Goal: Information Seeking & Learning: Compare options

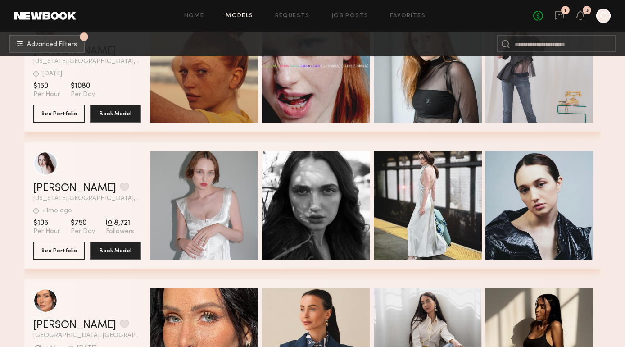
scroll to position [9769, 0]
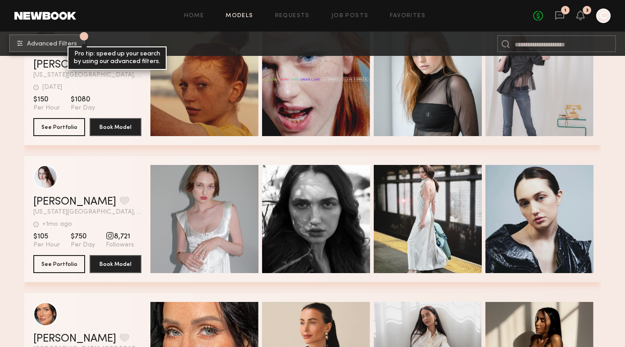
click at [64, 45] on span "Advanced Filters" at bounding box center [52, 44] width 50 height 6
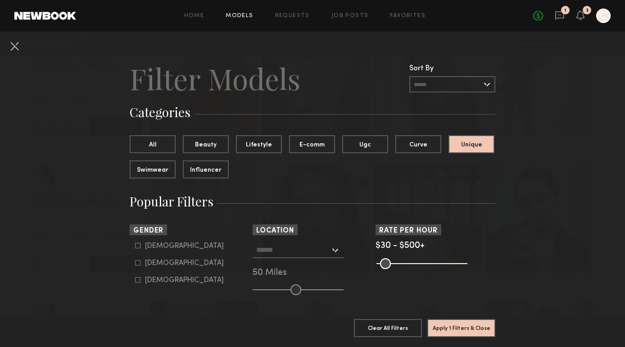
scroll to position [2, 0]
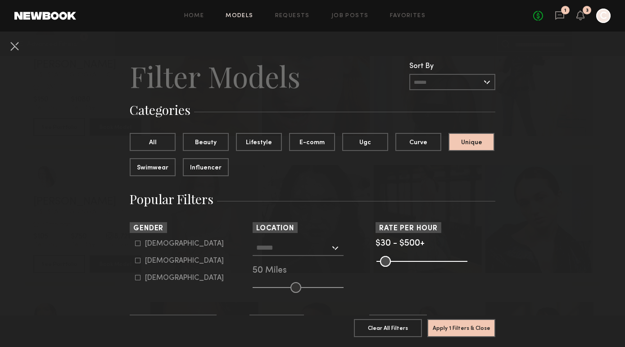
click at [166, 260] on div "Female" at bounding box center [184, 260] width 79 height 5
type input "**"
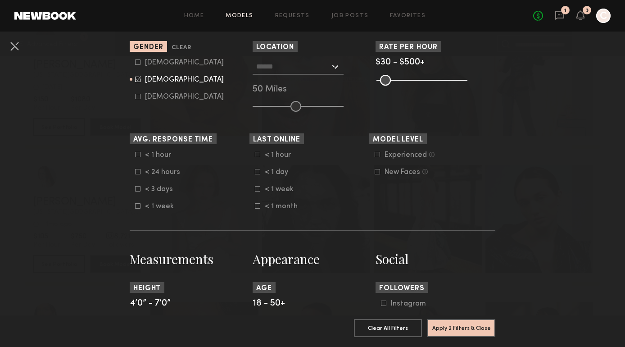
scroll to position [149, 0]
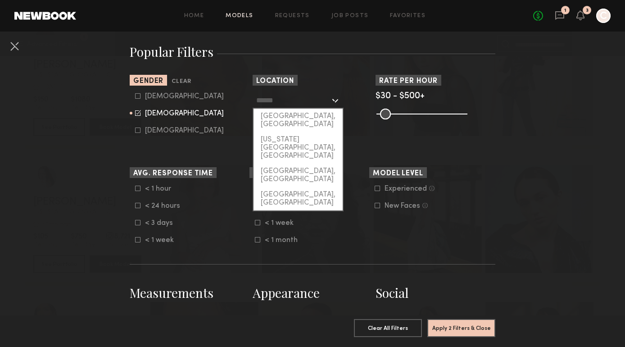
click at [310, 98] on input "text" at bounding box center [293, 99] width 74 height 15
click at [299, 112] on div "[GEOGRAPHIC_DATA], [GEOGRAPHIC_DATA]" at bounding box center [297, 119] width 89 height 23
type input "**********"
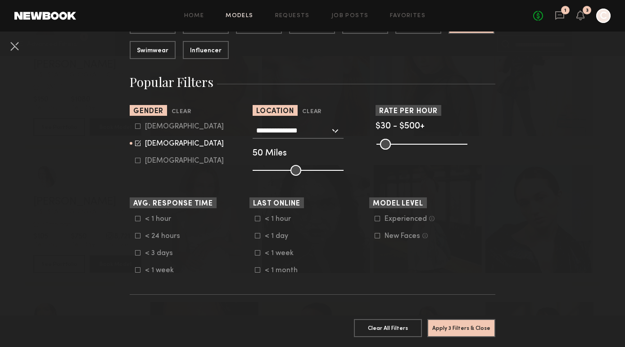
scroll to position [118, 0]
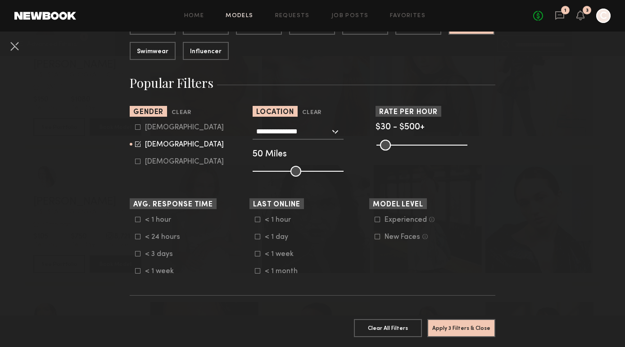
click at [144, 129] on label "Male" at bounding box center [179, 126] width 89 height 5
type input "**"
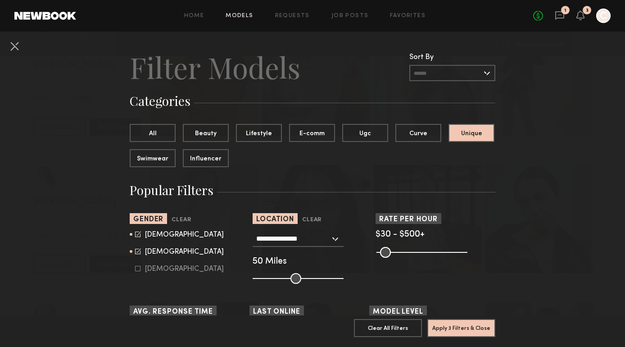
scroll to position [0, 0]
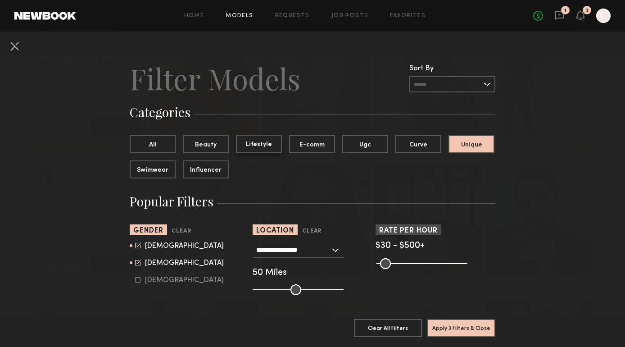
click at [268, 149] on button "Lifestyle" at bounding box center [259, 144] width 46 height 18
click at [153, 142] on button "All" at bounding box center [153, 144] width 46 height 18
click at [258, 148] on button "Lifestyle" at bounding box center [259, 144] width 46 height 18
click at [447, 328] on button "Apply 3 Filters & Close" at bounding box center [461, 327] width 68 height 18
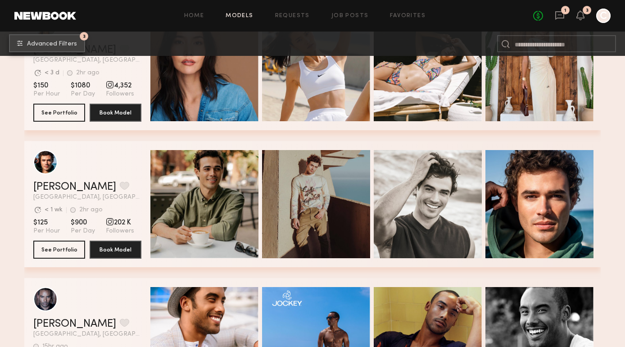
scroll to position [4788, 0]
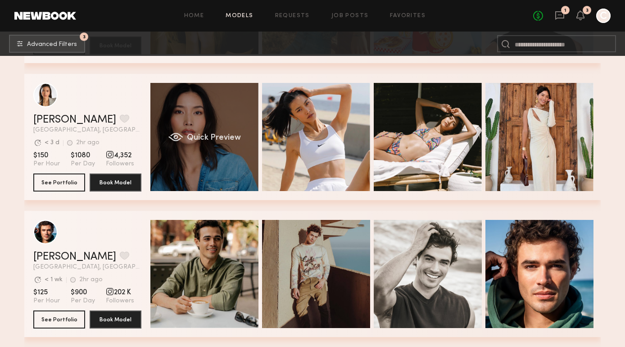
click at [227, 155] on div "Quick Preview" at bounding box center [204, 137] width 108 height 108
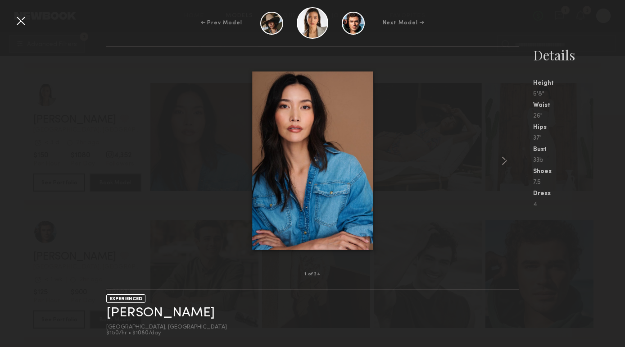
click at [22, 18] on div at bounding box center [21, 21] width 14 height 14
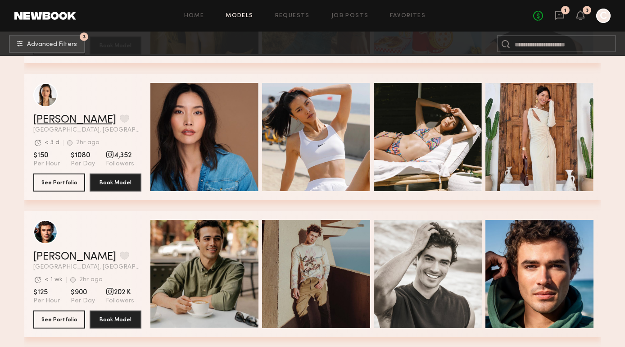
click at [62, 117] on link "Arisa N." at bounding box center [74, 119] width 83 height 11
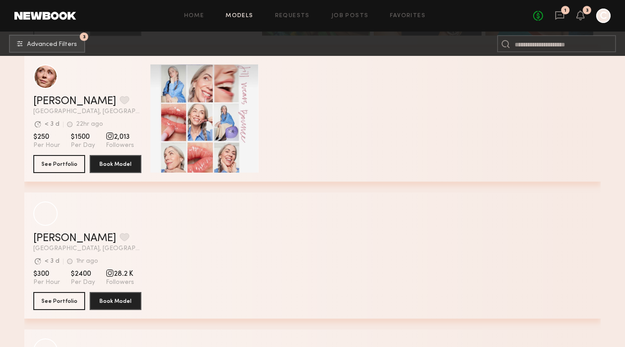
scroll to position [7071, 0]
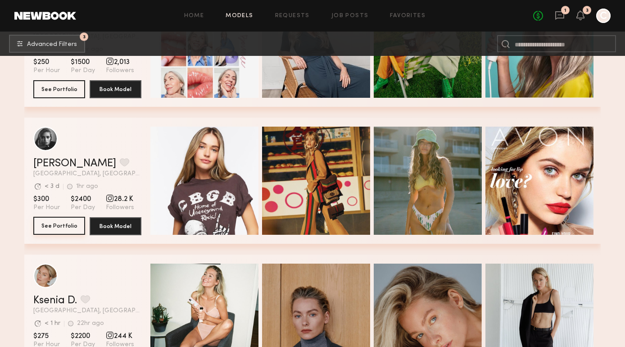
click at [63, 222] on button "See Portfolio" at bounding box center [59, 225] width 52 height 18
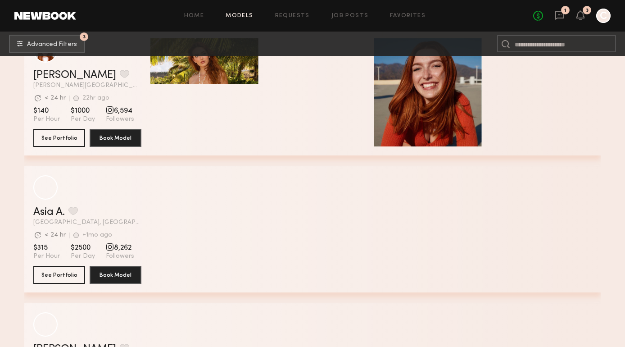
scroll to position [13045, 0]
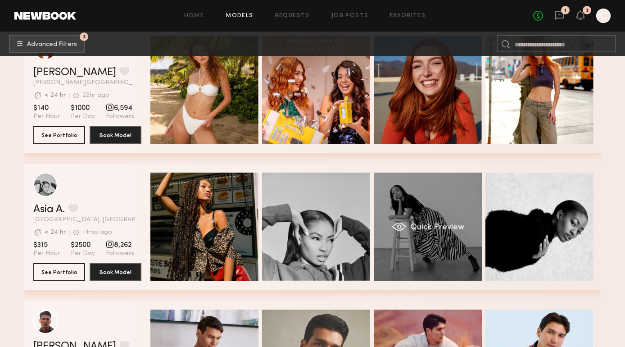
click at [401, 207] on div "Quick Preview" at bounding box center [428, 226] width 108 height 108
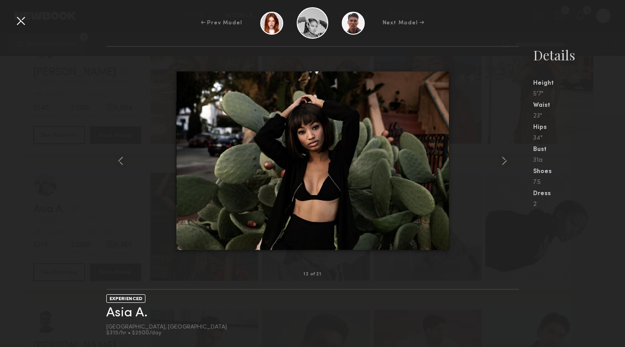
click at [23, 17] on div at bounding box center [21, 21] width 14 height 14
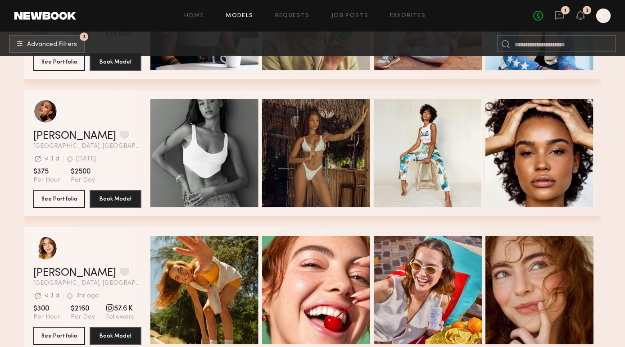
scroll to position [13391, 0]
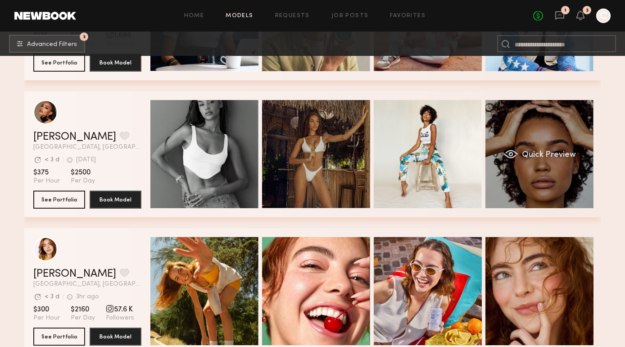
click at [545, 169] on div "Quick Preview" at bounding box center [539, 154] width 108 height 108
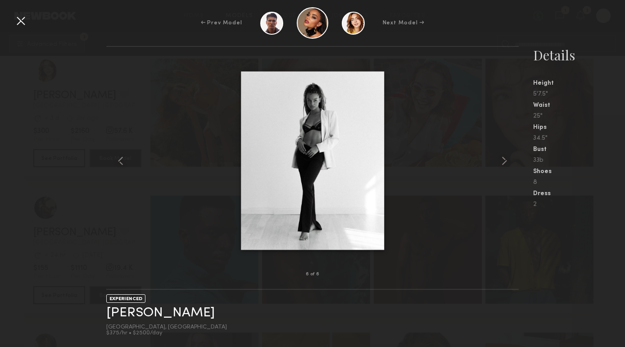
scroll to position [13576, 0]
click at [190, 248] on div at bounding box center [312, 160] width 412 height 198
click at [22, 19] on div at bounding box center [21, 21] width 14 height 14
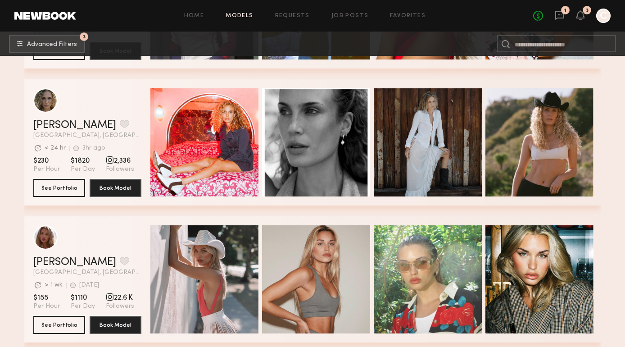
scroll to position [13969, 0]
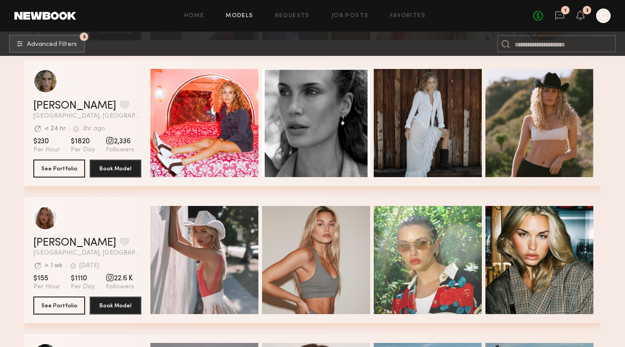
click at [111, 142] on span "2,336" at bounding box center [120, 141] width 28 height 9
click at [106, 142] on div "grid" at bounding box center [110, 140] width 8 height 8
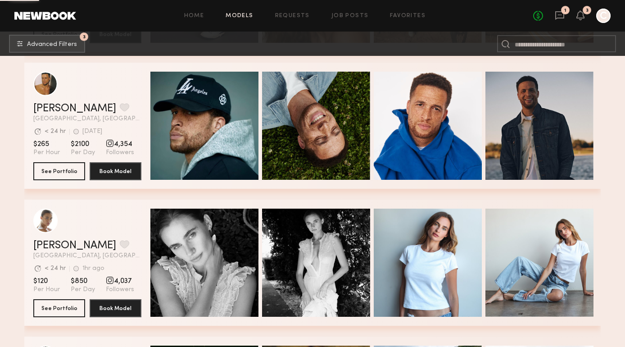
scroll to position [14380, 0]
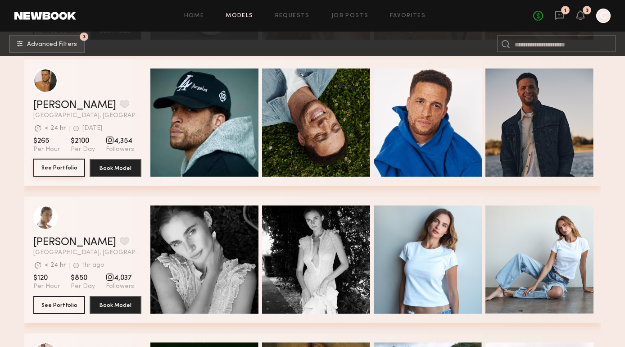
click at [71, 166] on button "See Portfolio" at bounding box center [59, 167] width 52 height 18
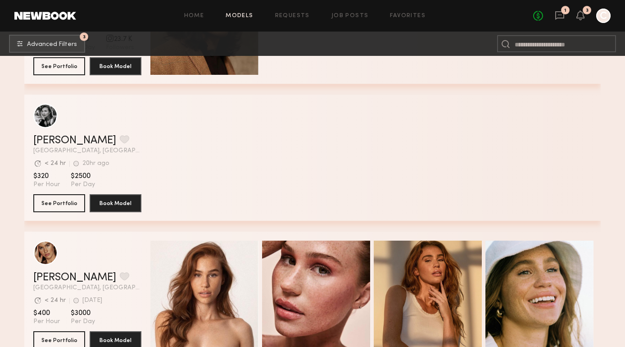
scroll to position [23384, 0]
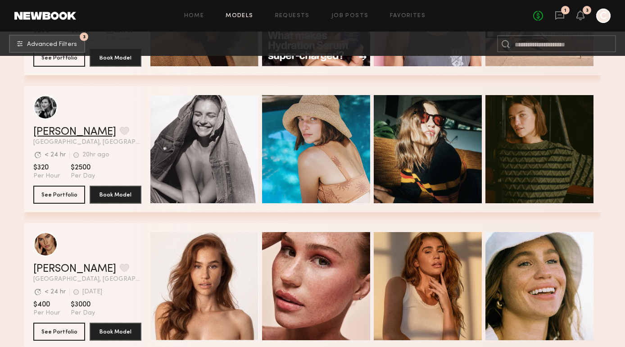
click at [66, 131] on link "Helena L." at bounding box center [74, 131] width 83 height 11
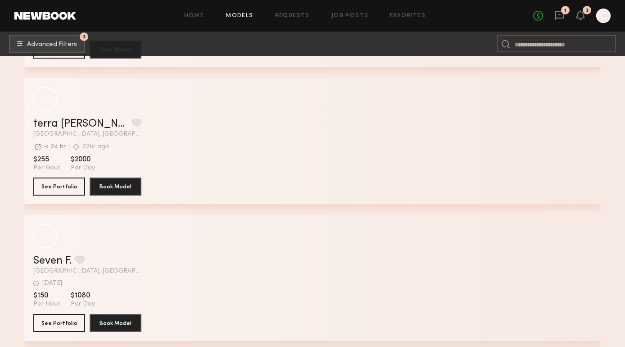
scroll to position [26677, 0]
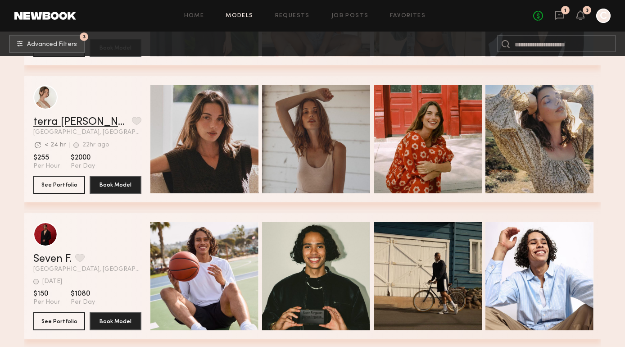
click at [64, 121] on link "terra jo w." at bounding box center [80, 122] width 95 height 11
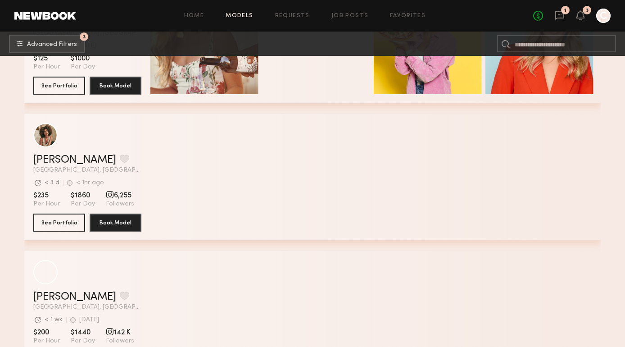
scroll to position [36514, 0]
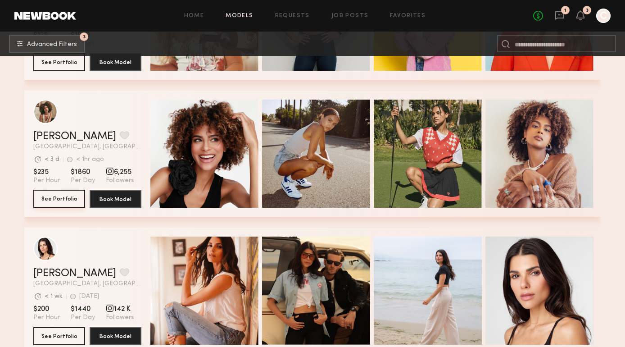
click at [55, 198] on button "See Portfolio" at bounding box center [59, 198] width 52 height 18
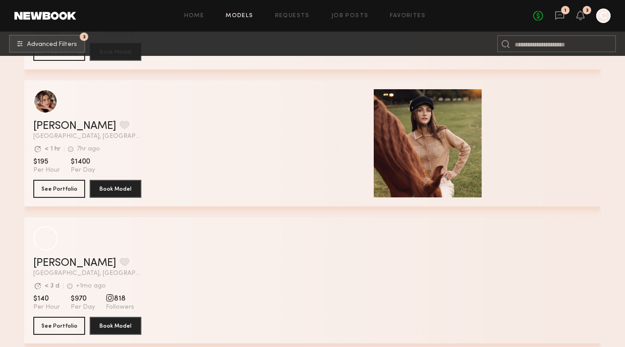
scroll to position [41861, 0]
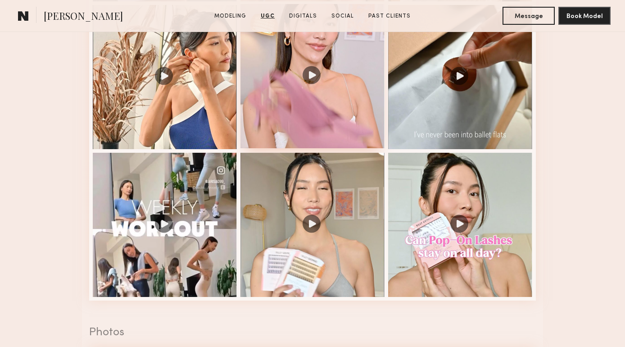
scroll to position [1274, 0]
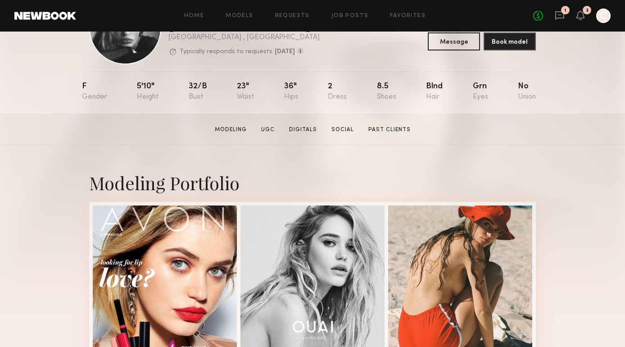
scroll to position [26, 0]
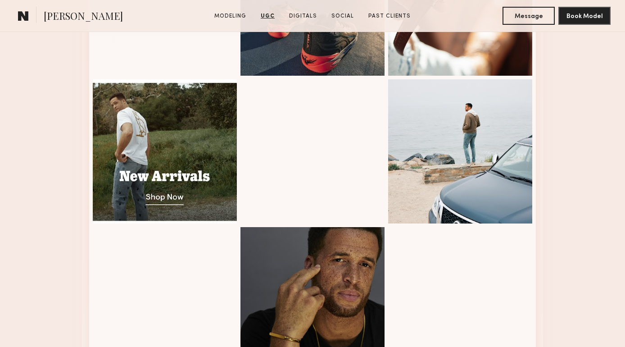
scroll to position [1633, 0]
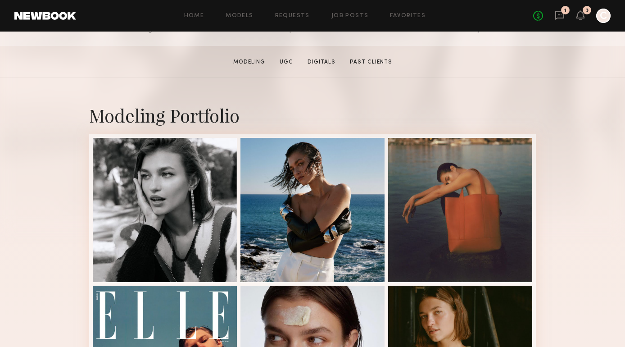
scroll to position [184, 0]
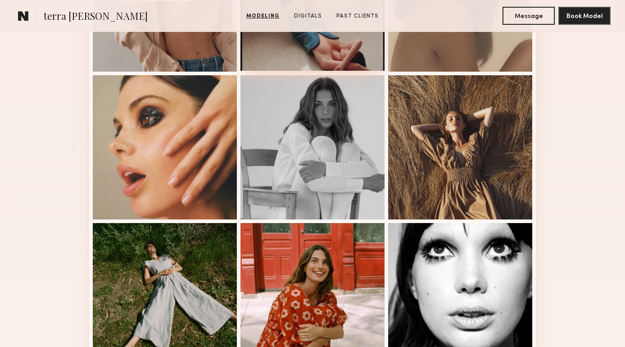
scroll to position [507, 0]
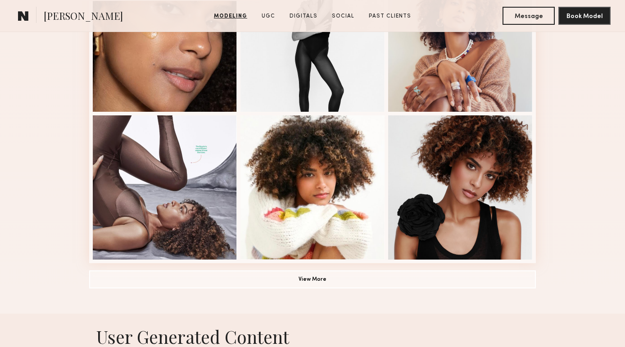
scroll to position [609, 0]
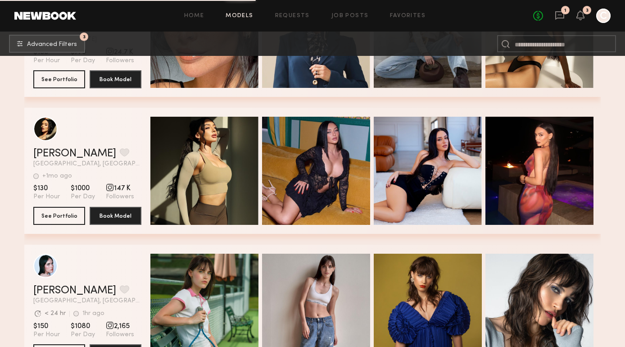
scroll to position [45801, 0]
